Goal: Task Accomplishment & Management: Use online tool/utility

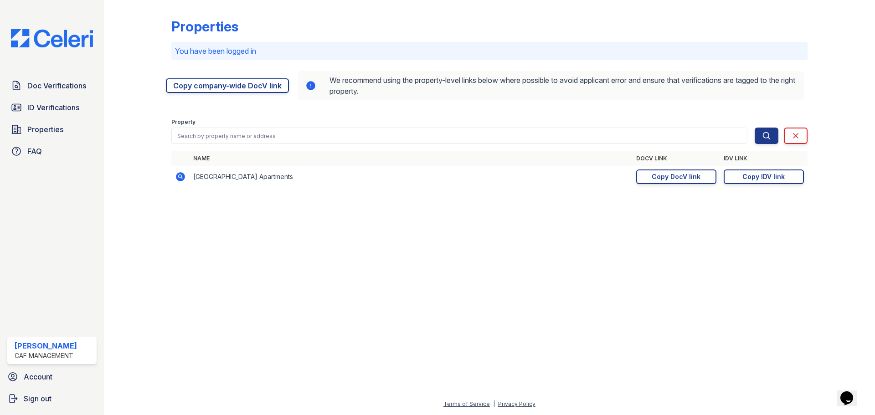
click at [48, 97] on div "Doc Verifications ID Verifications Properties FAQ" at bounding box center [52, 119] width 97 height 84
click at [48, 108] on span "ID Verifications" at bounding box center [53, 107] width 52 height 11
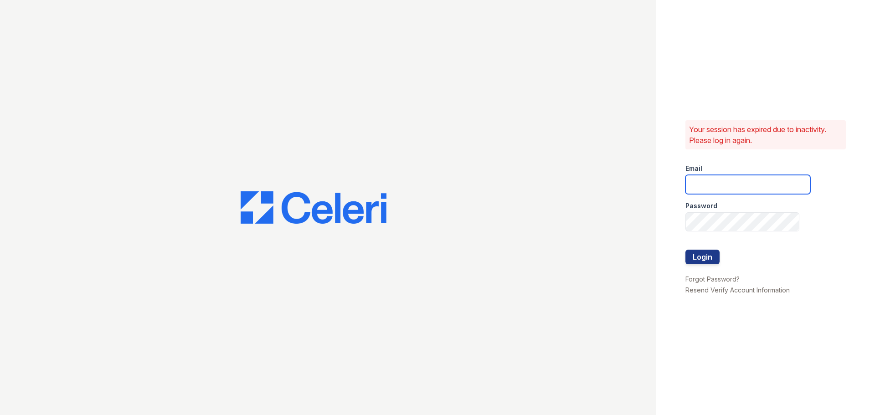
type input "pennstation3@cafmanagement.com"
click at [696, 251] on button "Login" at bounding box center [703, 257] width 34 height 15
